Goal: Ask a question

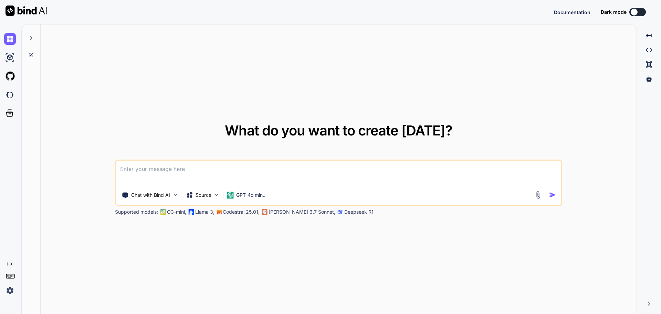
click at [31, 55] on icon at bounding box center [31, 54] width 3 height 3
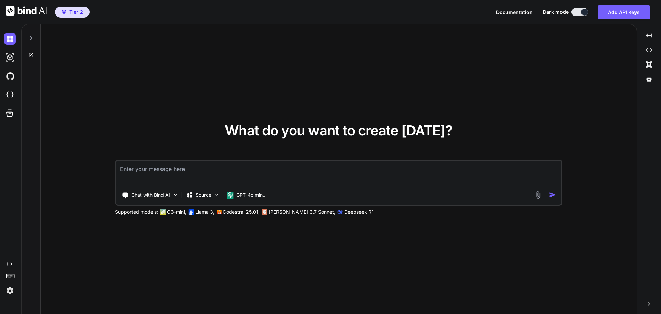
click at [35, 54] on div at bounding box center [31, 55] width 19 height 6
click at [31, 55] on icon at bounding box center [31, 54] width 3 height 3
click at [32, 37] on icon at bounding box center [31, 38] width 6 height 6
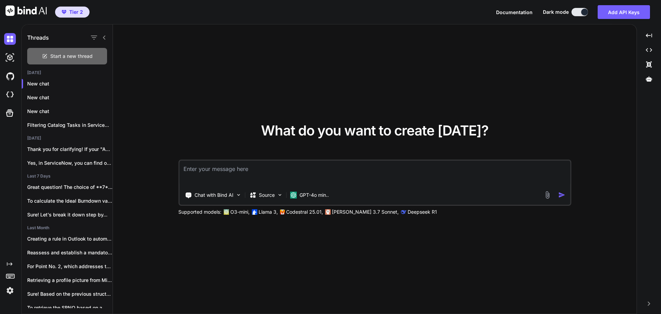
click at [69, 54] on span "Start a new thread" at bounding box center [71, 56] width 42 height 7
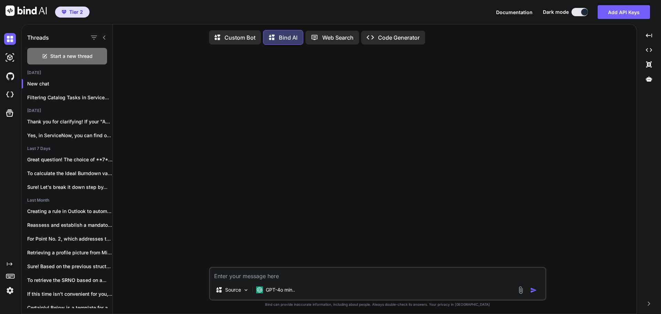
click at [285, 277] on textarea at bounding box center [377, 273] width 335 height 12
type textarea "x"
type textarea "H"
type textarea "x"
type textarea "Hd"
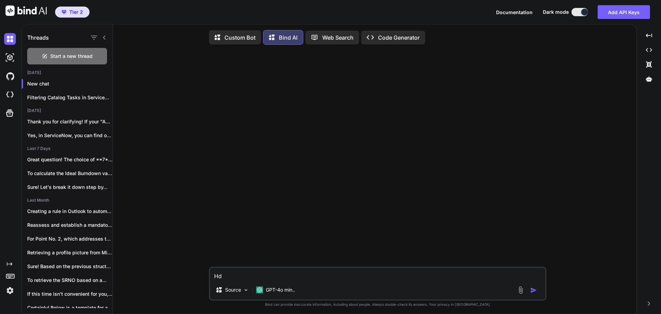
type textarea "x"
type textarea "Hdo"
type textarea "x"
type textarea "Hdo"
type textarea "x"
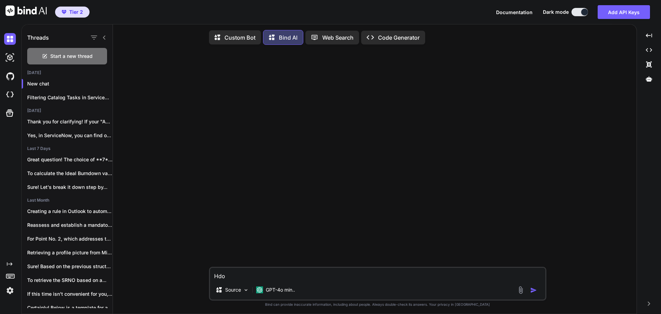
type textarea "Hdo"
type textarea "x"
type textarea "Hd"
type textarea "x"
type textarea "H"
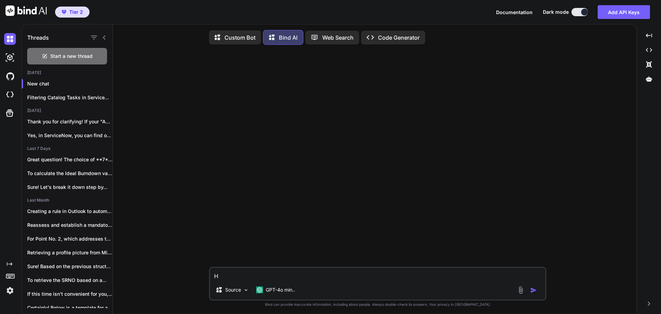
type textarea "x"
type textarea "o"
type textarea "x"
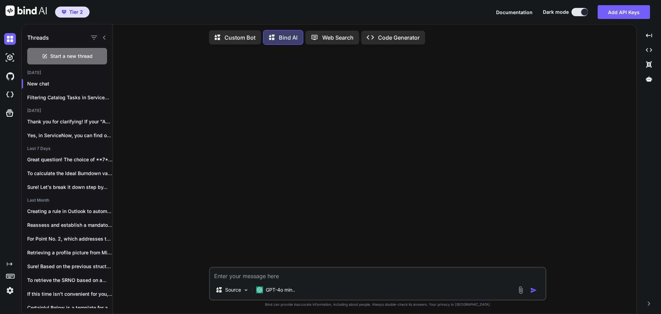
type textarea "h"
type textarea "x"
type textarea "ho"
type textarea "x"
type textarea "how"
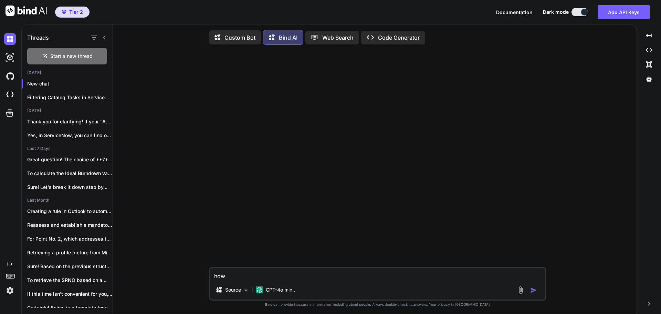
type textarea "x"
type textarea "how"
type textarea "x"
type textarea "how d"
type textarea "x"
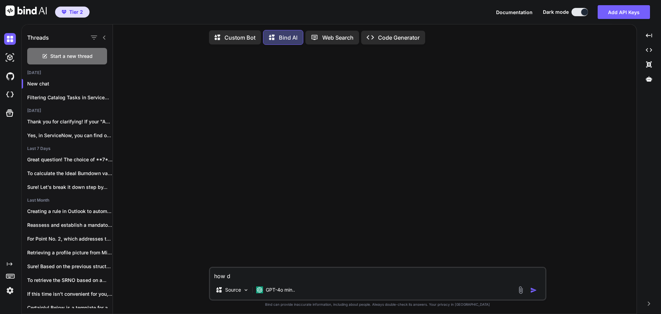
type textarea "how do"
type textarea "x"
type textarea "how do"
type textarea "x"
type textarea "how do I"
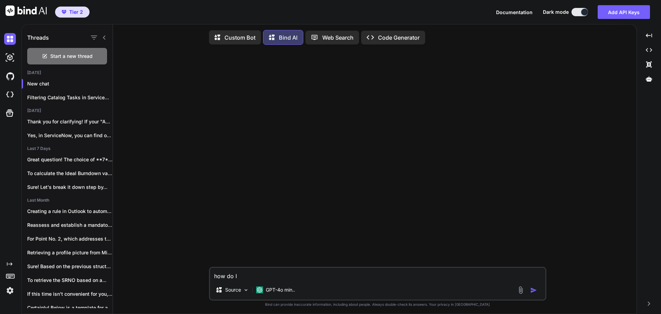
type textarea "x"
type textarea "how do I"
type textarea "x"
type textarea "how do I a"
type textarea "x"
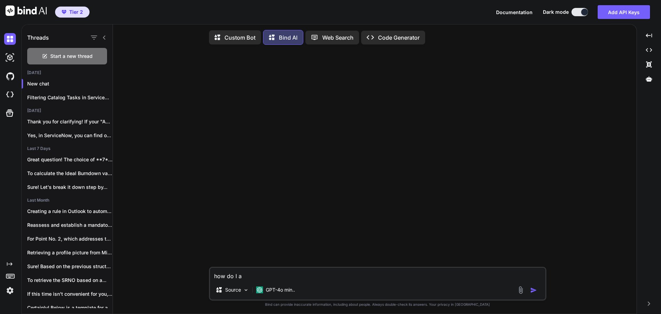
type textarea "how do I al"
type textarea "x"
type textarea "how do I ali"
type textarea "x"
type textarea "how do I [PERSON_NAME]"
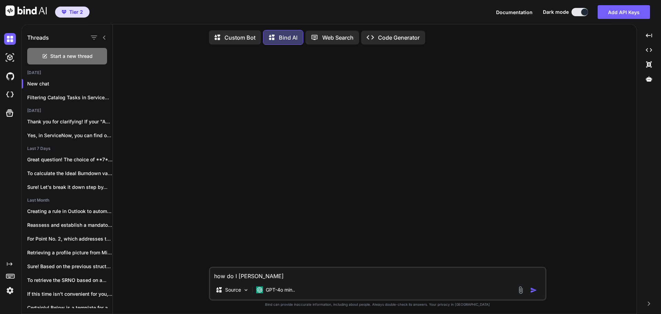
type textarea "x"
type textarea "how do I align"
type textarea "x"
type textarea "how do I align"
type textarea "x"
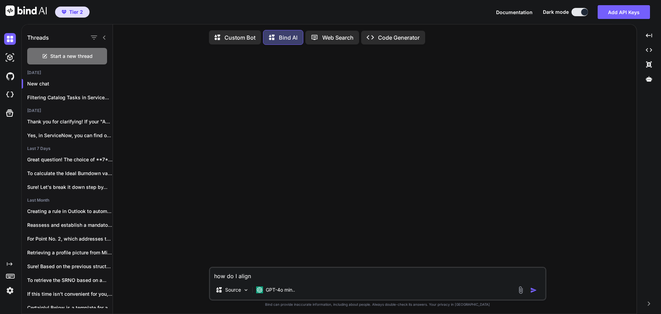
type textarea "how do I align a"
type textarea "x"
type textarea "how do I align al"
type textarea "x"
type textarea "how do I align all"
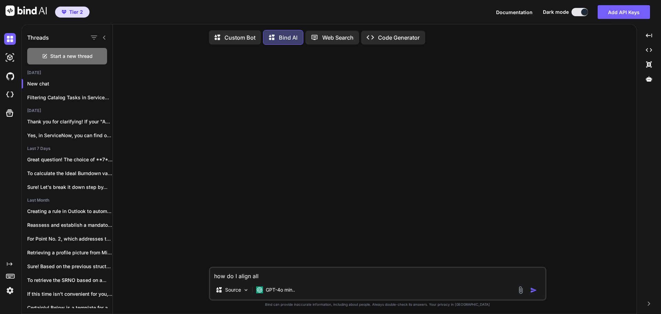
type textarea "x"
type textarea "how do I align all"
type textarea "x"
type textarea "how do I align all c"
type textarea "x"
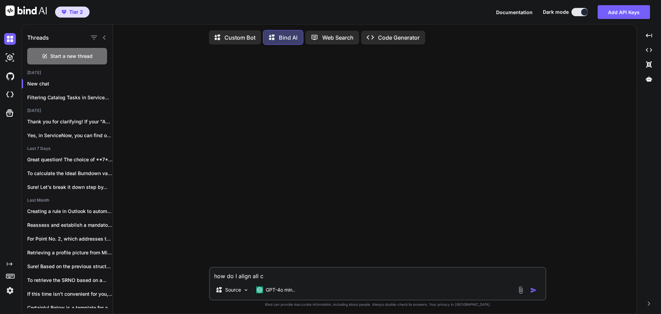
type textarea "how do I align all ce"
type textarea "x"
type textarea "how do I align all cel"
type textarea "x"
type textarea "how do I align all cell"
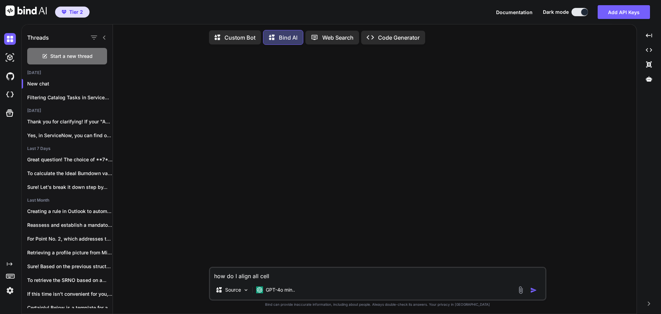
type textarea "x"
type textarea "how do I align all cells"
type textarea "x"
type textarea "how do I align all cells"
type textarea "x"
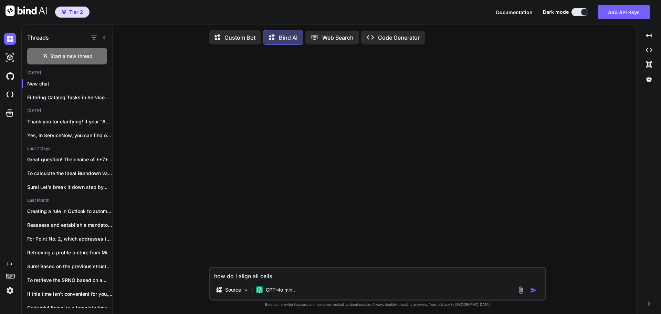
type textarea "how do I align all cells i"
type textarea "x"
type textarea "how do I align all cells in"
type textarea "x"
type textarea "how do I align all cells in"
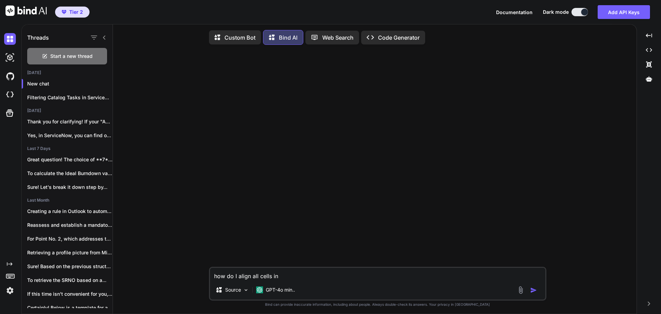
type textarea "x"
type textarea "how do I align all cells in o"
type textarea "x"
type textarea "how do I align all cells in on"
type textarea "x"
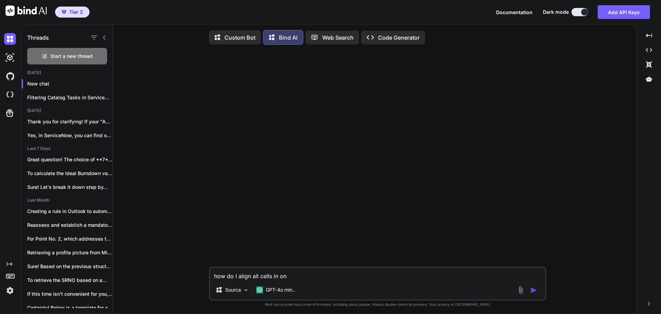
type textarea "how do I align all cells in one"
type textarea "x"
type textarea "how do I align all cells in one"
type textarea "x"
type textarea "how do I align all cells in one l"
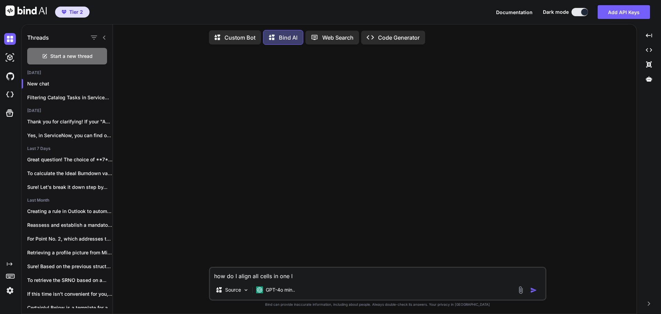
type textarea "x"
type textarea "how do I align all cells in one li"
type textarea "x"
type textarea "how do I align all cells in one lin"
type textarea "x"
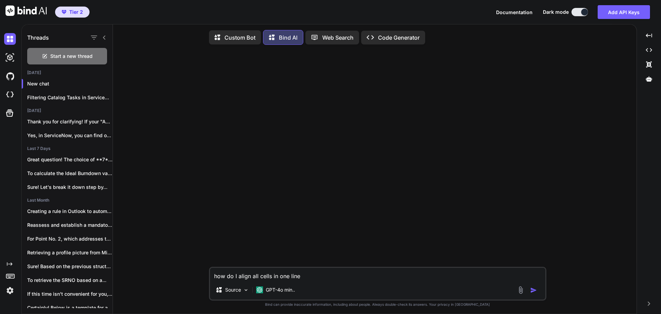
type textarea "how do I align all cells in one line"
type textarea "x"
type textarea "how do I align all cells in one line e"
type textarea "x"
type textarea "how do I align all cells in one line ev"
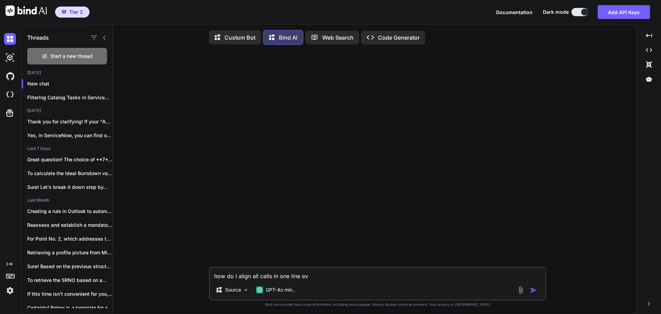
type textarea "x"
type textarea "how do I align all cells in one line eve"
type textarea "x"
type textarea "how do I align all cells in one line even"
type textarea "x"
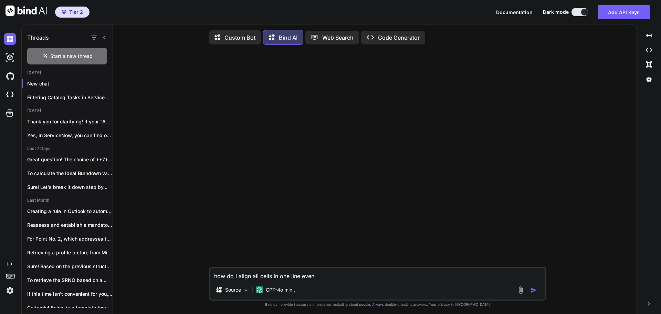
type textarea "how do I align all cells in one line even i"
type textarea "x"
type textarea "how do I align all cells in one line even ig"
type textarea "x"
type textarea "how do I align all cells in one line even ig"
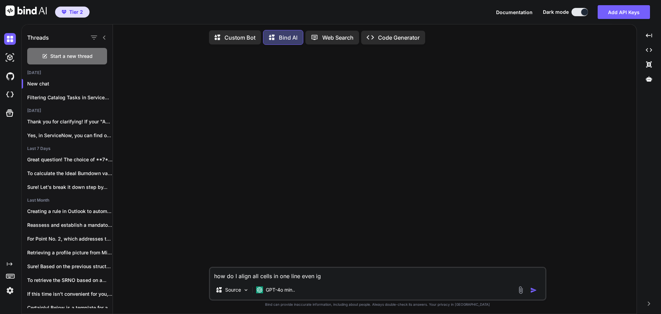
type textarea "x"
type textarea "how do I align all cells in one line even ig t"
type textarea "x"
type textarea "how do I align all cells in one line even ig th"
type textarea "x"
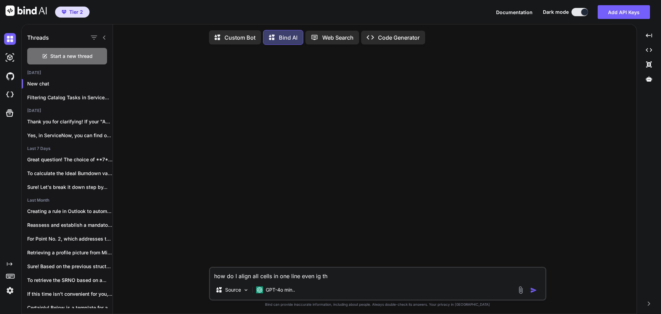
type textarea "how do I align all cells in one line even ig t"
type textarea "x"
type textarea "how do I align all cells in one line even ig"
type textarea "x"
type textarea "how do I align all cells in one line even ig"
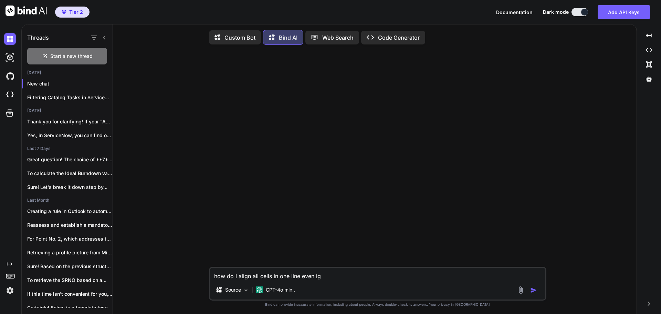
type textarea "x"
type textarea "how do I align all cells in one line even i"
type textarea "x"
type textarea "how do I align all cells in one line even if"
type textarea "x"
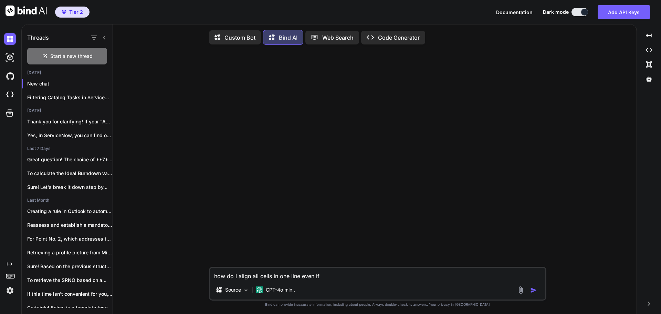
type textarea "how do I align all cells in one line even if"
type textarea "x"
type textarea "how do I align all cells in one line even if m"
type textarea "x"
type textarea "how do I align all cells in one line even if my"
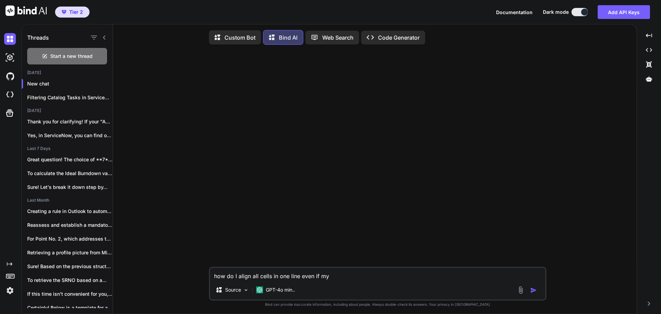
type textarea "x"
type textarea "how do I align all cells in one line even if my"
type textarea "x"
type textarea "how do I align all cells in one line even if my t"
type textarea "x"
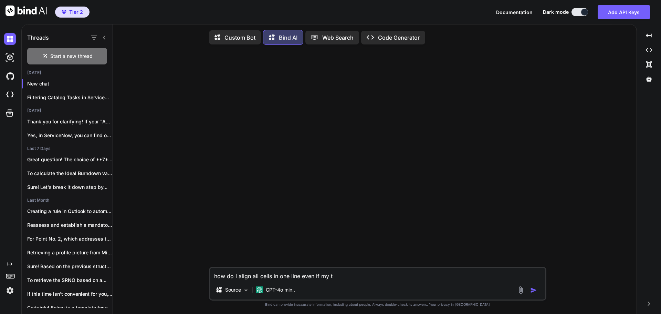
type textarea "how do I align all cells in one line even if my ta"
type textarea "x"
type textarea "how do I align all cells in one line even if my tax"
type textarea "x"
type textarea "how do I align all cells in one line even if my ta"
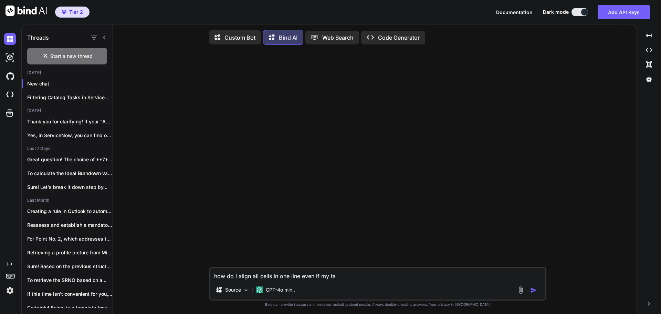
type textarea "x"
type textarea "how do I align all cells in one line even if my t"
type textarea "x"
type textarea "how do I align all cells in one line even if my te"
type textarea "x"
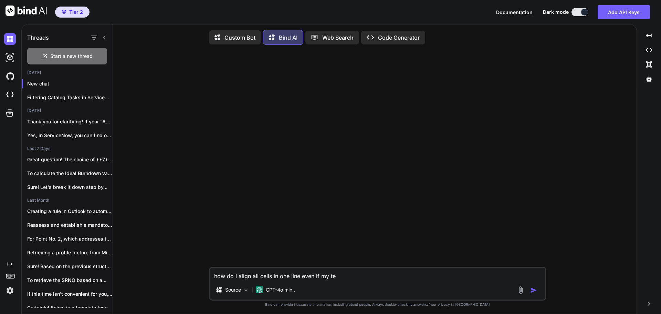
type textarea "how do I align all cells in one line even if my tex"
type textarea "x"
type textarea "how do I align all cells in one line even if my text"
type textarea "x"
type textarea "how do I align all cells in one line even if my text"
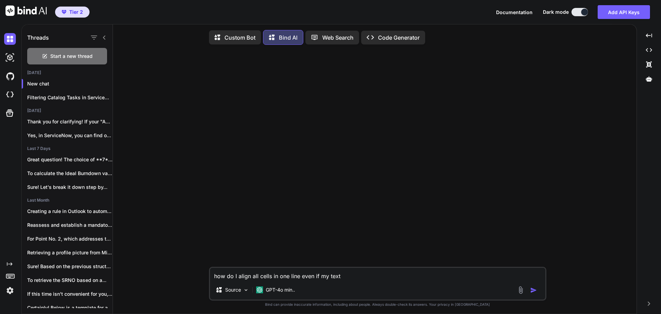
type textarea "x"
type textarea "how do I align all cells in one line even if my text i"
type textarea "x"
type textarea "how do I align all cells in one line even if my text is"
type textarea "x"
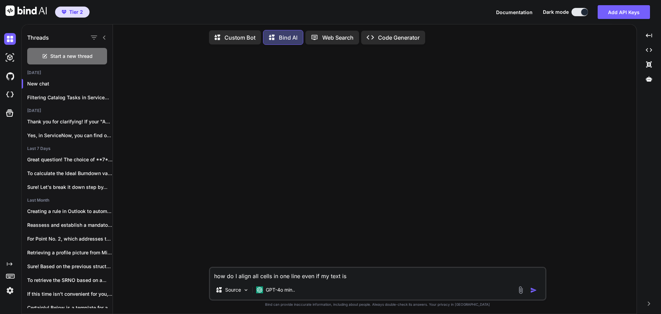
type textarea "how do I align all cells in one line even if my text is"
type textarea "x"
type textarea "how do I align all cells in one line even if my text is w"
type textarea "x"
type textarea "how do I align all cells in one line even if my text is wr"
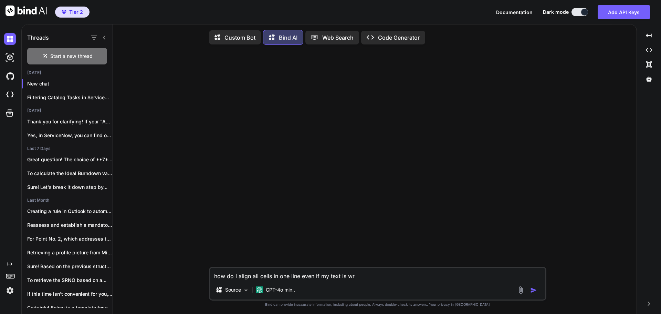
type textarea "x"
type textarea "how do I align all cells in one line even if my text is wra"
type textarea "x"
type textarea "how do I align all cells in one line even if my text is wrap"
type textarea "x"
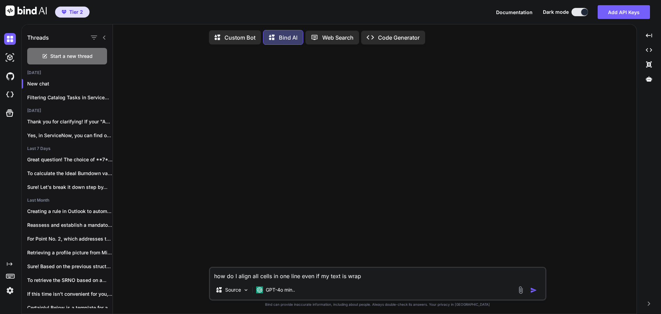
type textarea "how do I align all cells in one line even if my text is wrapp"
type textarea "x"
type textarea "how do I align all cells in one line even if my text is wrappi"
type textarea "x"
type textarea "how do I align all cells in one line even if my text is wrappin"
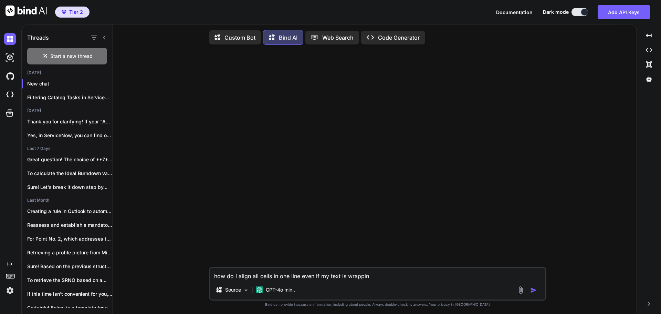
type textarea "x"
type textarea "how do I align all cells in one line even if my text is wrapping"
type textarea "x"
type textarea "how do I align all cells in eone line even if my text is wrapping"
type textarea "x"
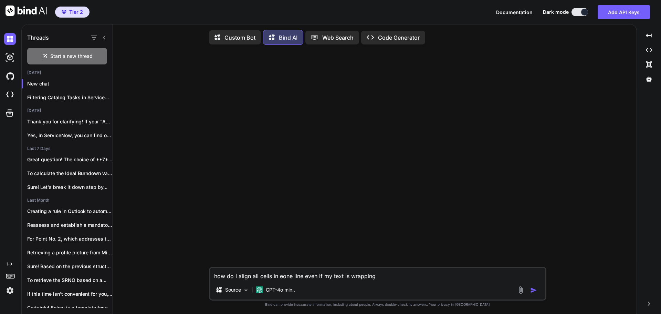
type textarea "how do I align all cells in exone line even if my text is wrapping"
type textarea "x"
type textarea "how do I align all cells in excone line even if my text is wrapping"
type textarea "x"
type textarea "how do I align all cells in exceone line even if my text is wrapping"
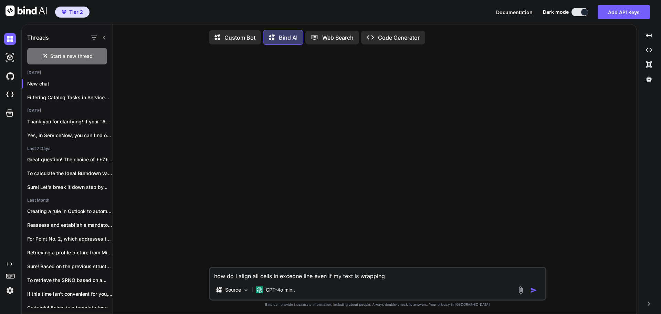
type textarea "x"
type textarea "how do I align all cells in excelone line even if my text is wrapping"
type textarea "x"
type textarea "how do I align all cells in excel one line even if my text is wrapping"
type textarea "x"
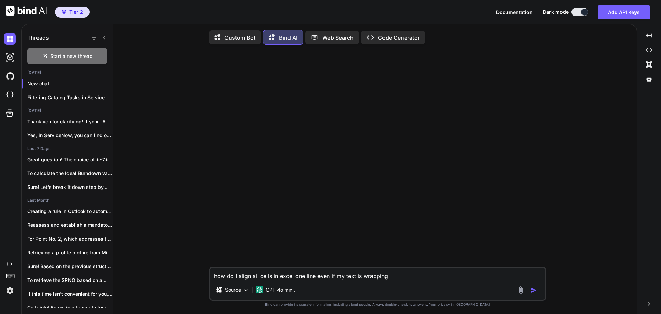
type textarea "how do I align all cells in excel [PERSON_NAME] line even if my text is wrapping"
type textarea "x"
type textarea "how do I align all cells in excel inone line even if my text is wrapping"
type textarea "x"
type textarea "how do I align all cells in excel in one line even if my text is wrapping"
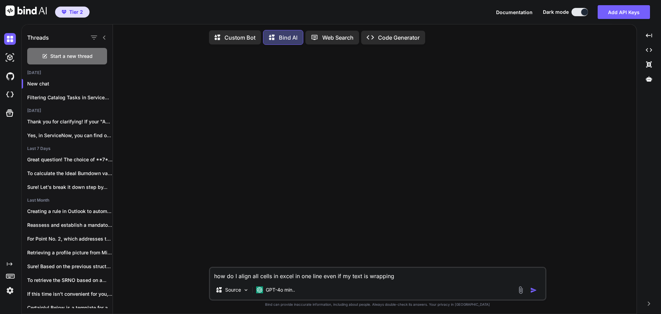
type textarea "x"
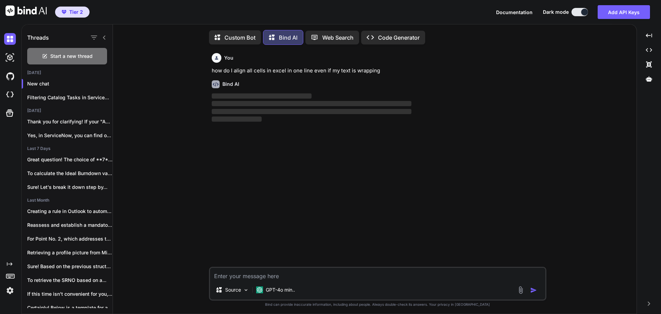
scroll to position [3, 0]
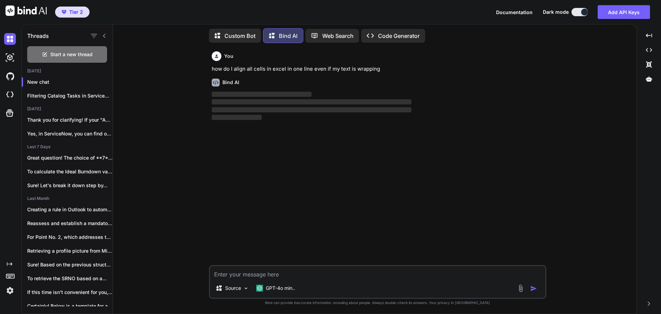
type textarea "x"
